Goal: Obtain resource: Obtain resource

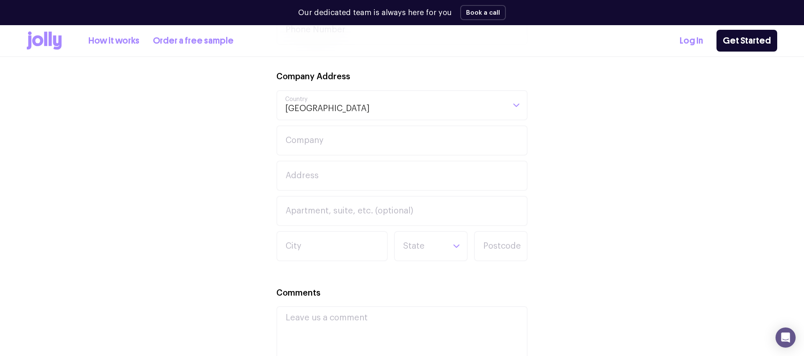
scroll to position [423, 0]
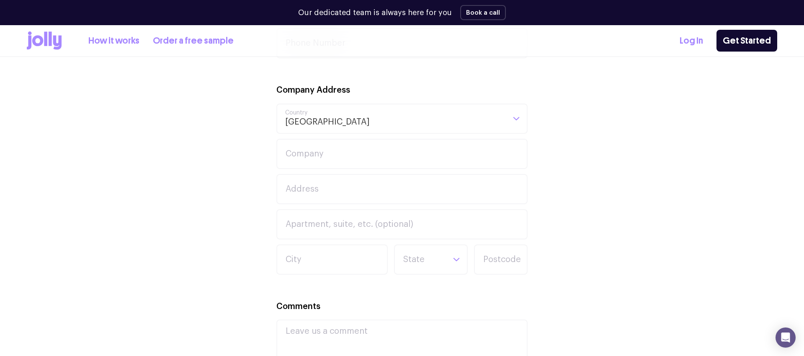
click at [59, 38] on icon at bounding box center [57, 43] width 8 height 14
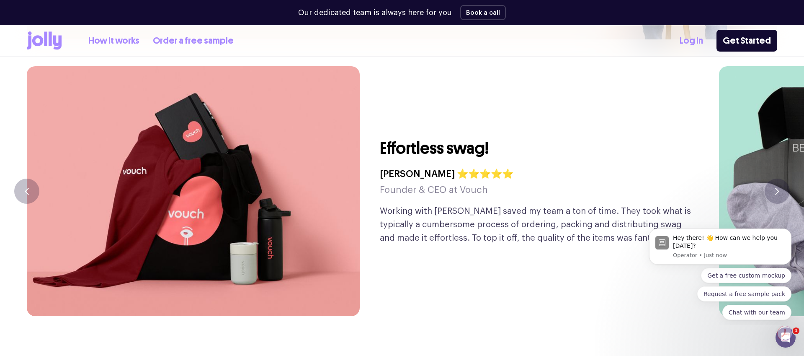
scroll to position [2036, 0]
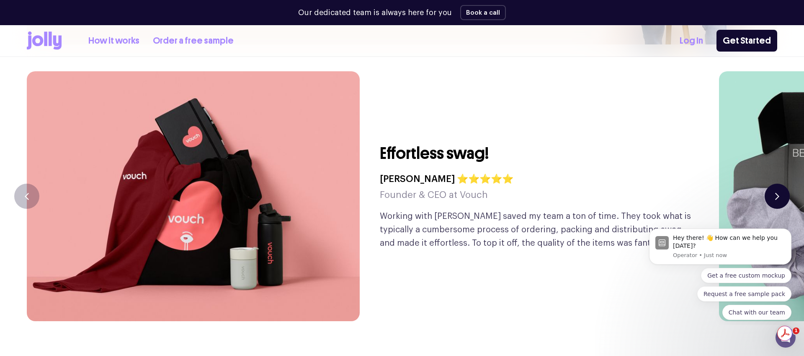
click at [782, 183] on button "button" at bounding box center [777, 195] width 25 height 25
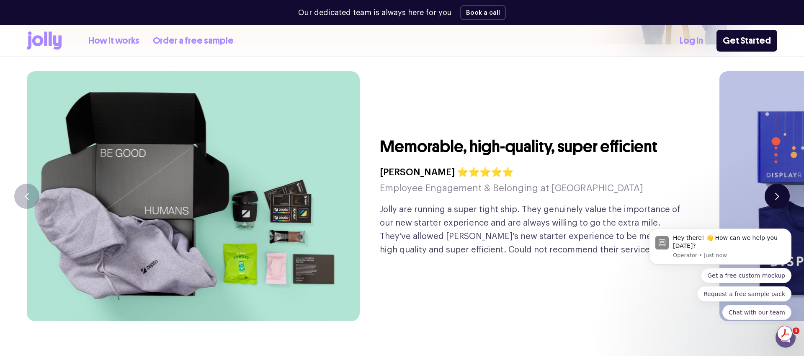
click at [782, 183] on button "button" at bounding box center [777, 195] width 25 height 25
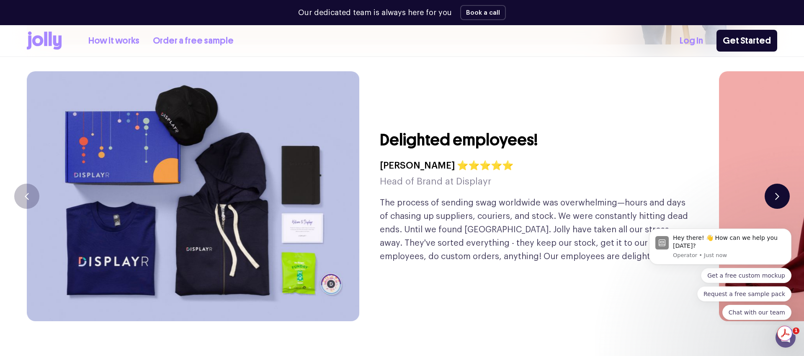
click at [782, 183] on button "button" at bounding box center [777, 195] width 25 height 25
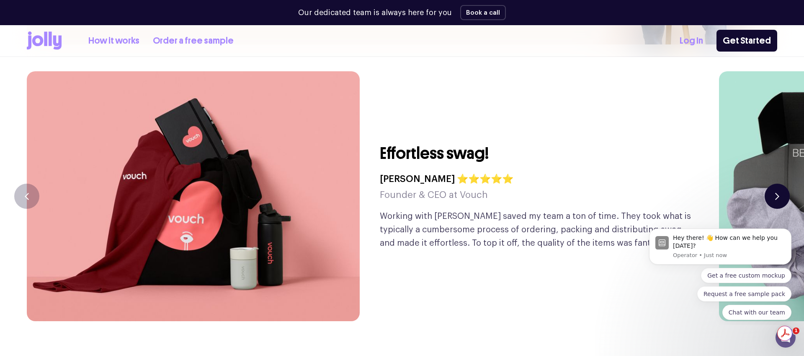
click at [783, 183] on button "button" at bounding box center [777, 195] width 25 height 25
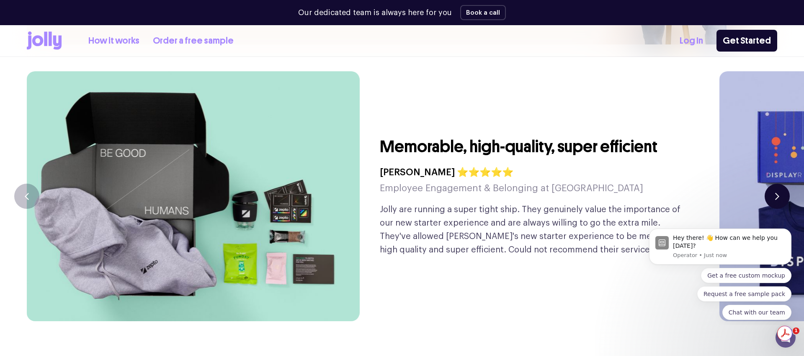
click at [783, 183] on button "button" at bounding box center [777, 195] width 25 height 25
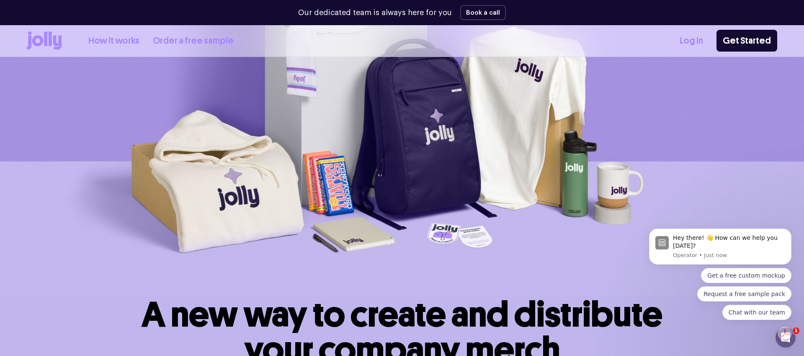
scroll to position [0, 0]
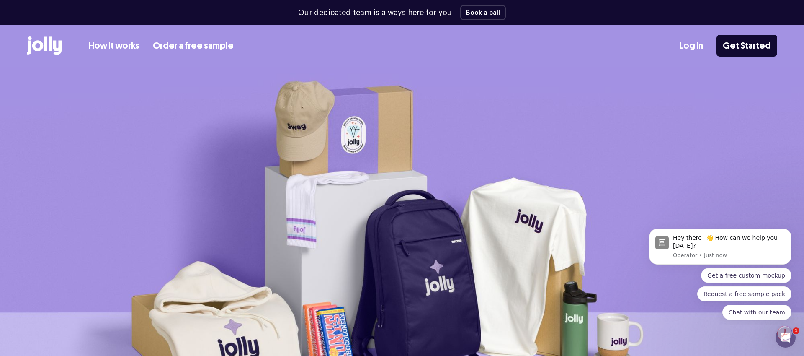
click at [173, 45] on link "Order a free sample" at bounding box center [193, 46] width 81 height 14
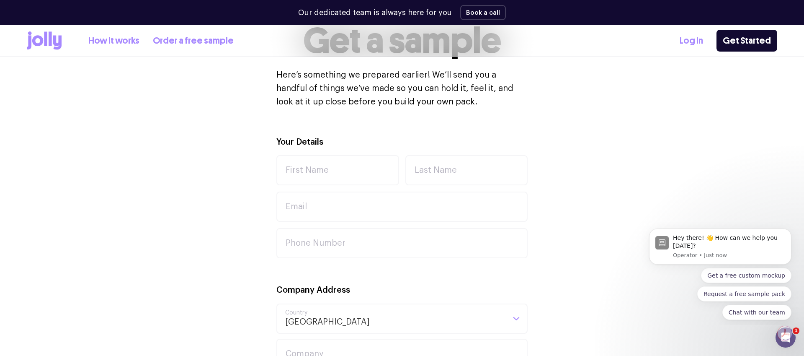
scroll to position [221, 0]
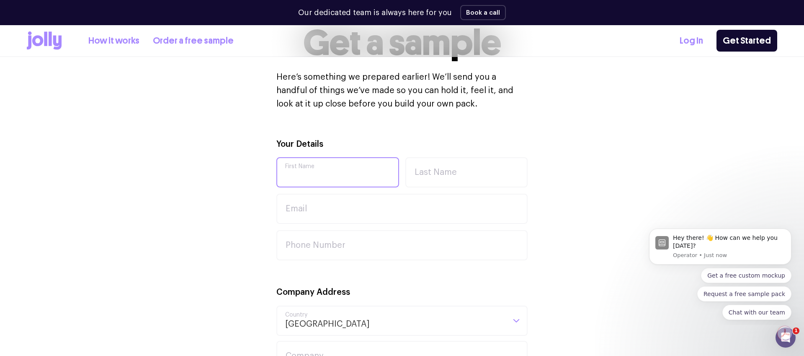
click at [353, 169] on input "First Name" at bounding box center [337, 172] width 123 height 30
type input "[PERSON_NAME]"
type input "Temporali"
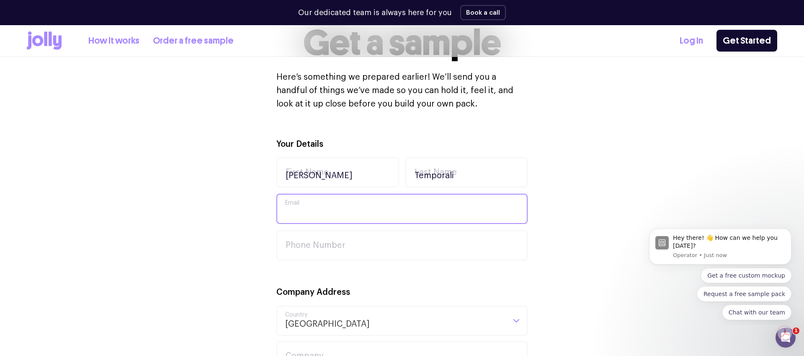
type input "[EMAIL_ADDRESS][DOMAIN_NAME]"
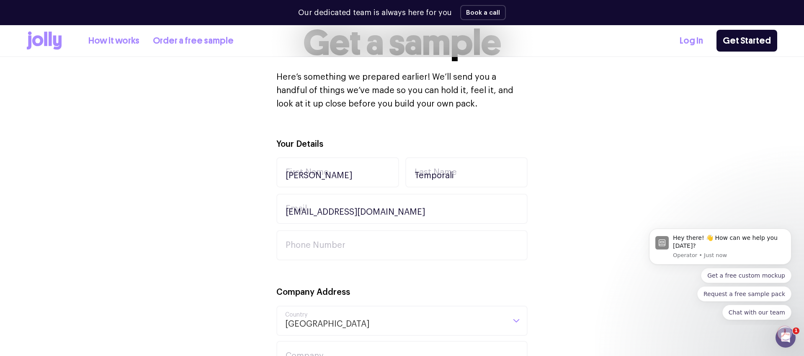
type input "0488459141"
type input "[STREET_ADDRESS]"
type input "Arncliffe"
type input "2205"
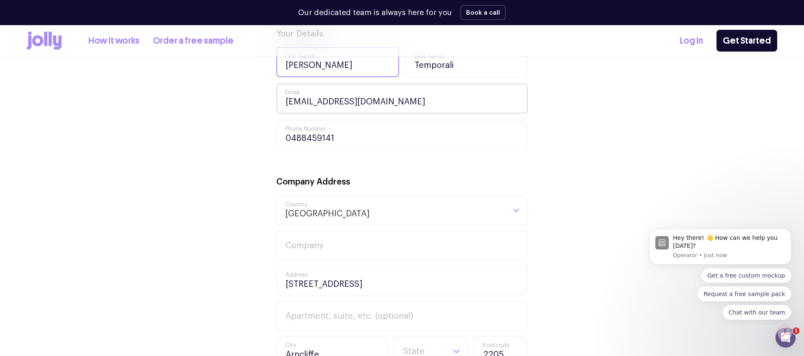
scroll to position [349, 0]
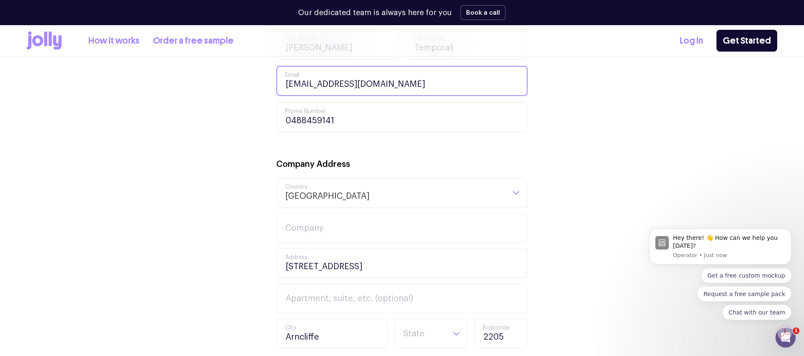
click at [354, 85] on input "[EMAIL_ADDRESS][DOMAIN_NAME]" at bounding box center [401, 81] width 251 height 30
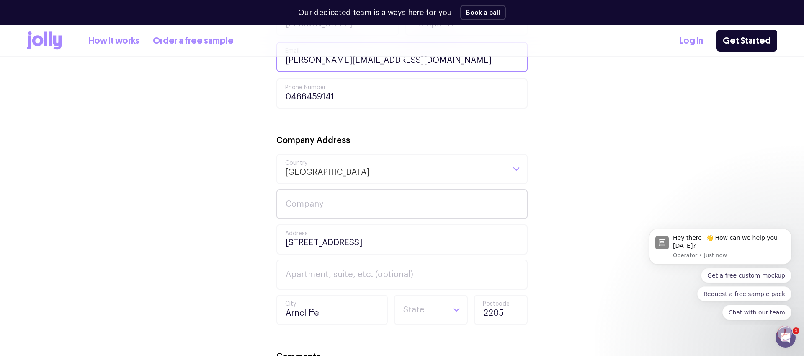
type input "[PERSON_NAME][EMAIL_ADDRESS][DOMAIN_NAME]"
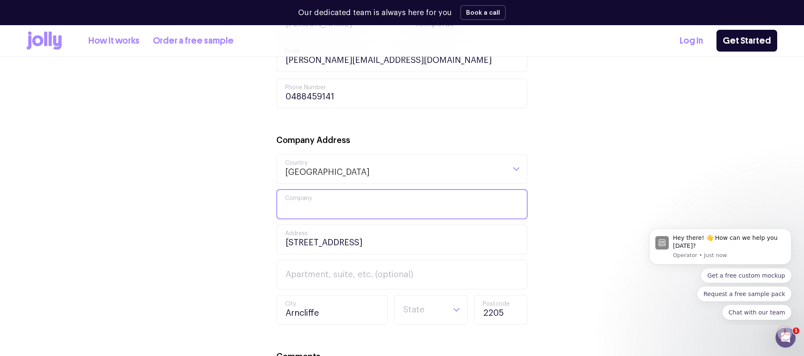
click at [359, 202] on input "Company" at bounding box center [401, 204] width 251 height 30
type input "Spiral Foods"
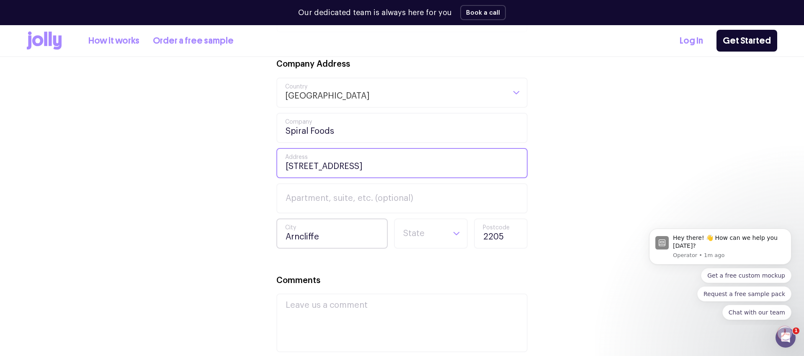
scroll to position [462, 0]
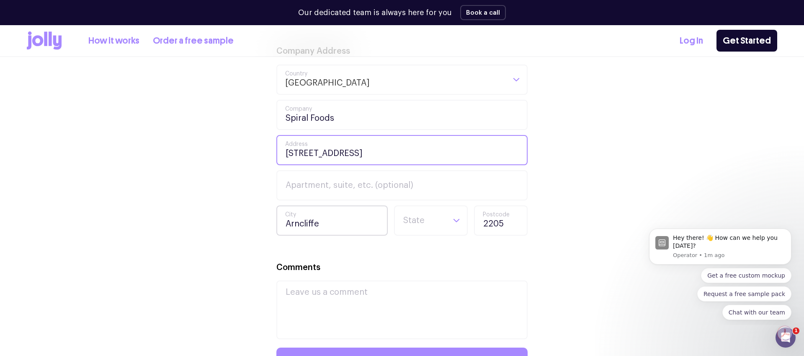
type input "[STREET_ADDRESS]"
click at [359, 223] on input "Arncliffe" at bounding box center [331, 220] width 111 height 30
type input "[PERSON_NAME]"
type input "2040"
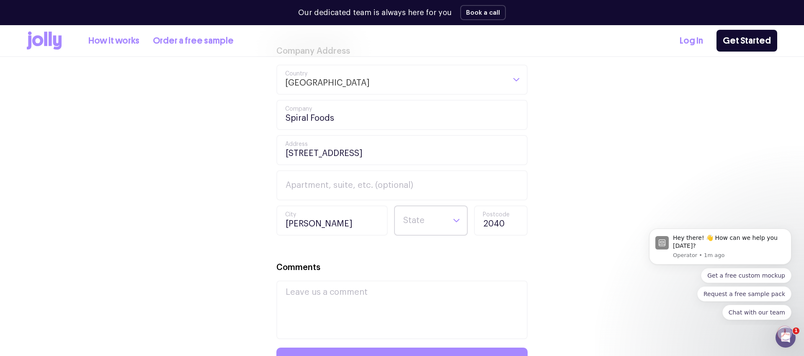
click at [424, 224] on input "Search for option" at bounding box center [424, 220] width 43 height 28
click at [426, 264] on li "[GEOGRAPHIC_DATA]" at bounding box center [431, 271] width 70 height 20
click at [390, 307] on textarea "Comments" at bounding box center [401, 309] width 251 height 59
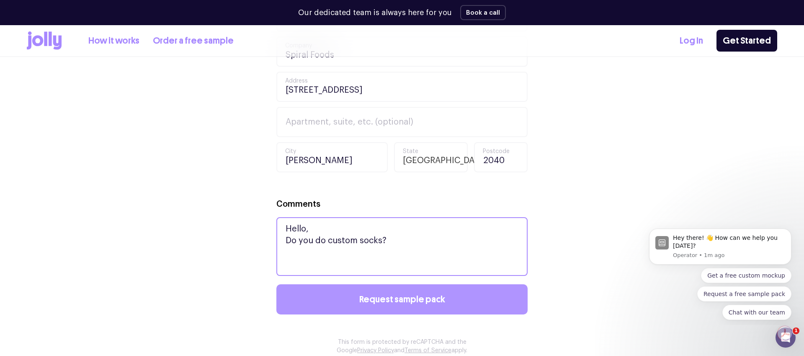
type textarea "Hello, Do you do custom socks?"
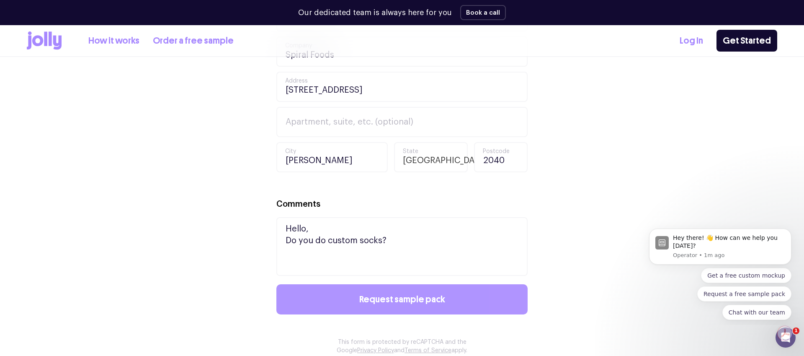
click at [411, 293] on button "Request sample pack" at bounding box center [401, 299] width 251 height 30
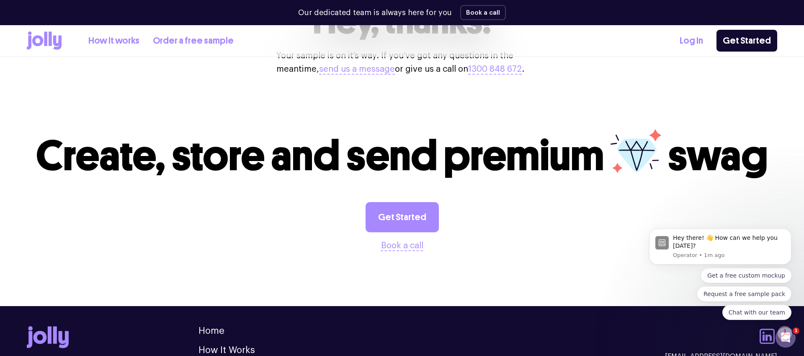
scroll to position [251, 0]
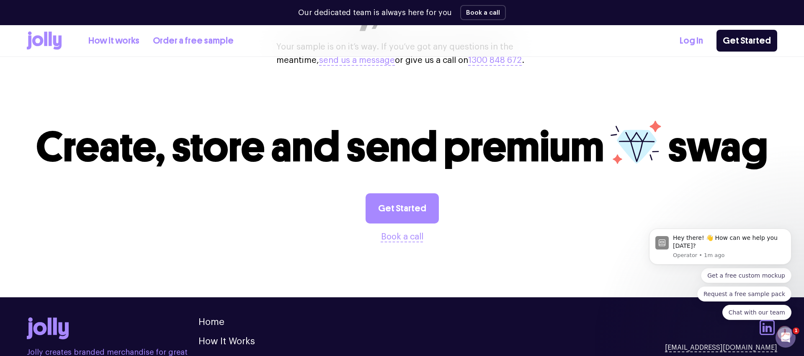
click at [101, 40] on link "How it works" at bounding box center [113, 41] width 51 height 14
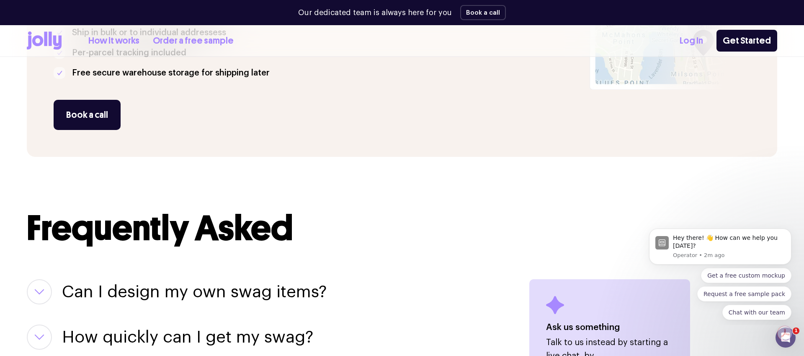
scroll to position [955, 0]
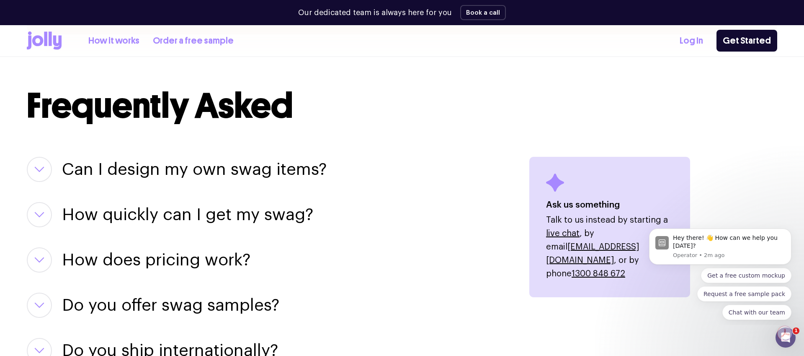
click at [306, 171] on h3 "Can I design my own swag items?" at bounding box center [194, 169] width 265 height 25
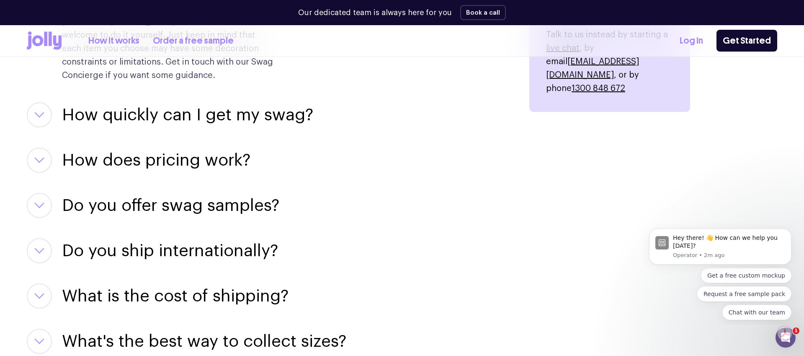
scroll to position [1227, 0]
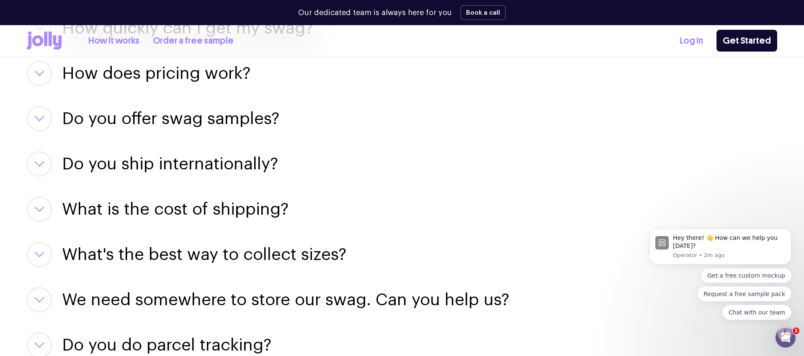
click at [255, 122] on h3 "Do you offer swag samples?" at bounding box center [170, 118] width 217 height 25
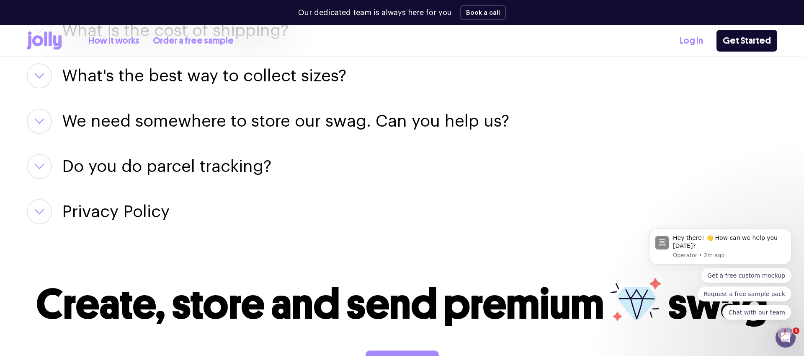
scroll to position [1754, 0]
